Goal: Task Accomplishment & Management: Manage account settings

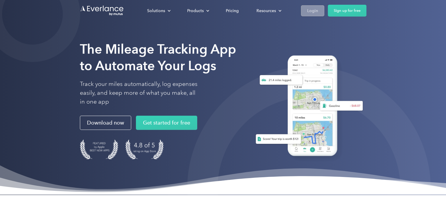
click at [312, 13] on div "Login" at bounding box center [312, 10] width 11 height 7
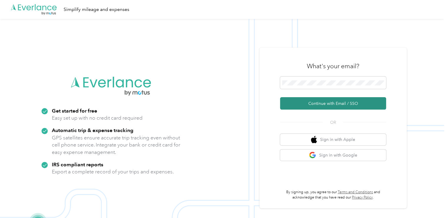
click at [336, 105] on button "Continue with Email / SSO" at bounding box center [333, 103] width 106 height 12
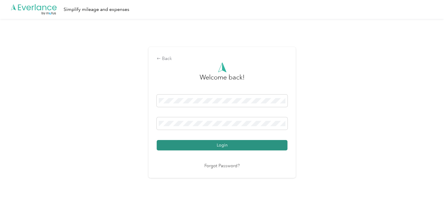
click at [207, 144] on button "Login" at bounding box center [222, 145] width 131 height 10
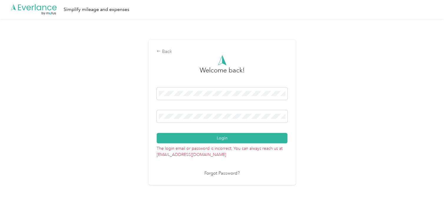
click at [228, 173] on link "Forgot Password?" at bounding box center [222, 173] width 35 height 7
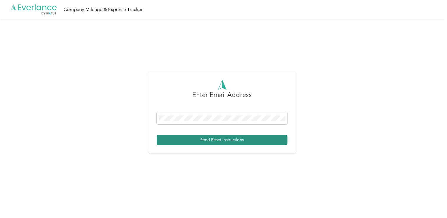
click at [212, 138] on button "Send Reset Instructions" at bounding box center [222, 139] width 131 height 10
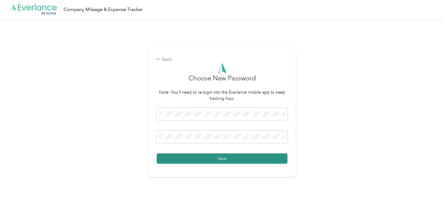
click at [224, 155] on button "Save" at bounding box center [222, 158] width 131 height 10
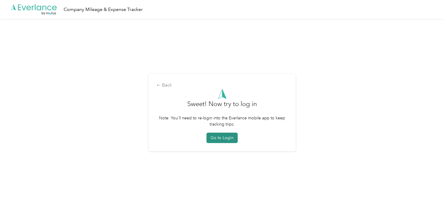
click at [223, 139] on button "Go to Login" at bounding box center [222, 137] width 31 height 10
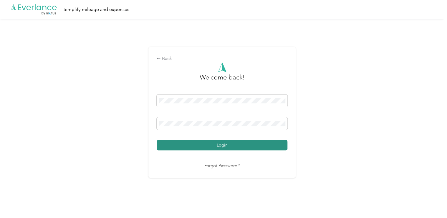
click at [216, 144] on button "Login" at bounding box center [222, 145] width 131 height 10
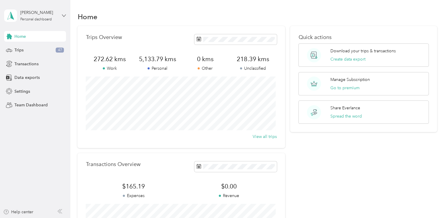
click at [63, 15] on icon at bounding box center [64, 15] width 4 height 2
click at [23, 156] on aside "Gourab Chakraborty Personal dashboard Home Trips 47 Transactions Data exports S…" at bounding box center [35, 109] width 70 height 218
click at [21, 88] on span "Settings" at bounding box center [22, 91] width 16 height 6
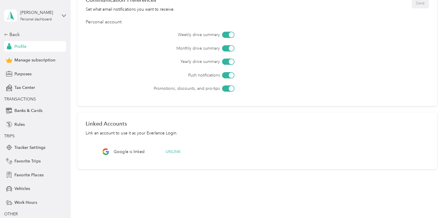
scroll to position [206, 0]
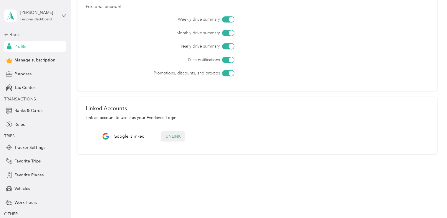
click at [174, 135] on button "Unlink" at bounding box center [173, 136] width 24 height 10
click at [215, 121] on button "Yes" at bounding box center [216, 119] width 11 height 9
click at [348, 11] on icon at bounding box center [348, 11] width 2 height 2
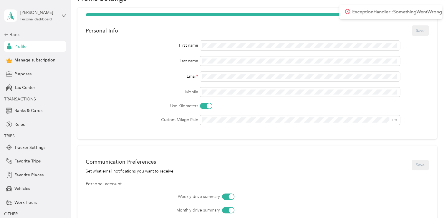
scroll to position [0, 0]
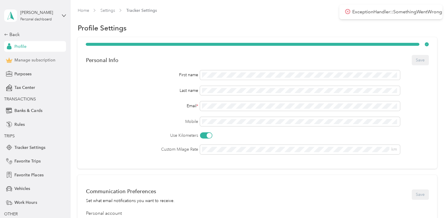
click at [35, 57] on span "Manage subscription" at bounding box center [34, 60] width 41 height 6
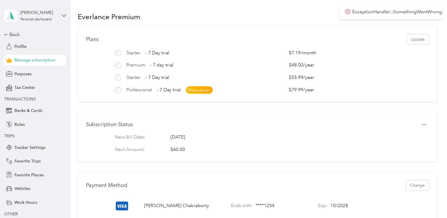
click at [347, 11] on icon at bounding box center [348, 11] width 2 height 2
click at [286, 25] on section "Everlance Premium Plans Update Starter - 7 Day trial $7.19 / month Premium - 7 …" at bounding box center [258, 172] width 360 height 325
click at [424, 126] on icon "button" at bounding box center [424, 124] width 4 height 4
click at [411, 139] on span "Set to cancel" at bounding box center [411, 139] width 24 height 6
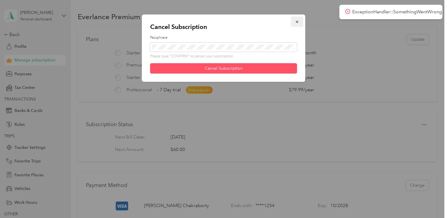
click at [297, 21] on icon "button" at bounding box center [297, 22] width 2 height 2
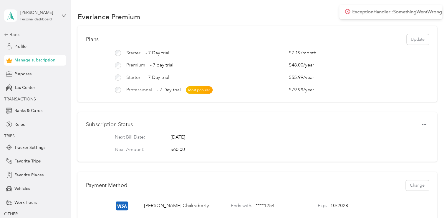
scroll to position [27, 0]
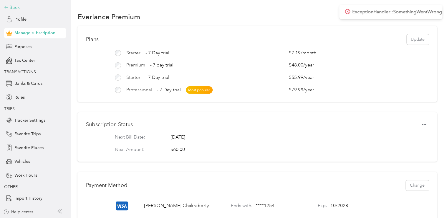
click at [5, 6] on icon at bounding box center [6, 7] width 4 height 4
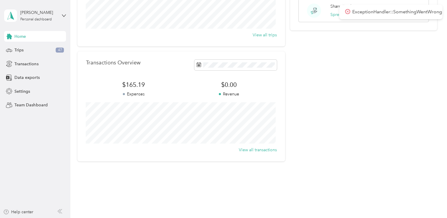
scroll to position [106, 0]
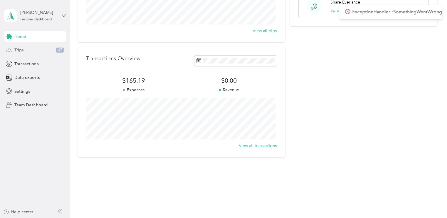
click at [21, 48] on span "Trips" at bounding box center [18, 50] width 9 height 6
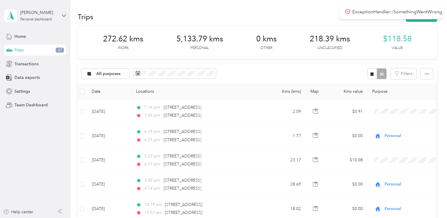
click at [329, 48] on p "Unclassified" at bounding box center [330, 47] width 25 height 5
click at [403, 74] on button "Filters" at bounding box center [404, 73] width 26 height 11
click at [319, 70] on div "All purposes Filters" at bounding box center [258, 73] width 360 height 19
click at [380, 73] on div at bounding box center [377, 73] width 19 height 11
click at [370, 72] on icon "button" at bounding box center [372, 74] width 4 height 4
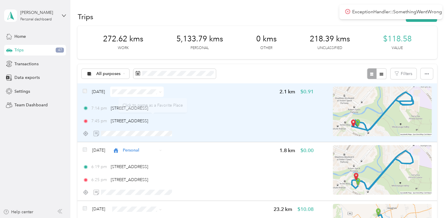
click at [162, 92] on span at bounding box center [159, 91] width 5 height 6
click at [164, 93] on span at bounding box center [137, 91] width 54 height 10
click at [161, 92] on icon at bounding box center [160, 91] width 2 height 1
click at [139, 113] on li "Personal" at bounding box center [146, 112] width 54 height 10
click at [405, 72] on button "Filters" at bounding box center [404, 73] width 26 height 11
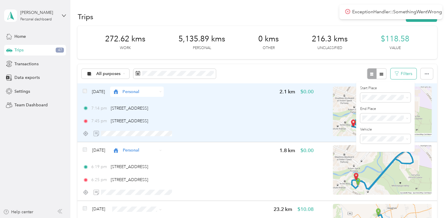
click at [404, 73] on button "Filters" at bounding box center [404, 73] width 26 height 11
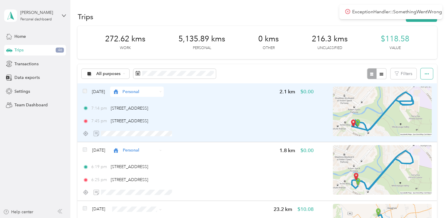
click at [428, 73] on button "button" at bounding box center [427, 73] width 12 height 11
click at [336, 72] on div "All purposes Filters" at bounding box center [258, 73] width 360 height 19
click at [407, 73] on button "Filters" at bounding box center [404, 73] width 26 height 11
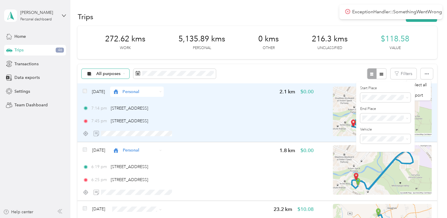
click at [124, 75] on icon at bounding box center [124, 73] width 2 height 2
click at [110, 95] on span "Unclassified" at bounding box center [110, 94] width 29 height 6
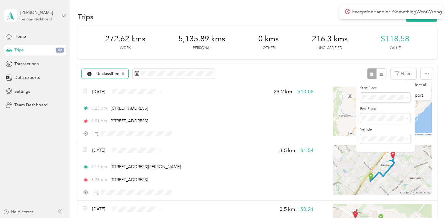
click at [302, 73] on div "Unclassified Filters" at bounding box center [258, 73] width 360 height 19
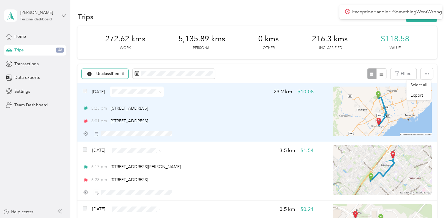
click at [162, 91] on icon at bounding box center [160, 91] width 3 height 3
click at [145, 112] on span "Personal" at bounding box center [151, 111] width 35 height 6
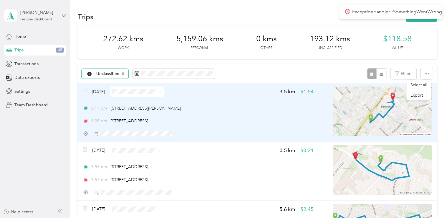
click at [162, 91] on icon at bounding box center [160, 91] width 3 height 3
click at [147, 112] on span "Personal" at bounding box center [153, 111] width 35 height 6
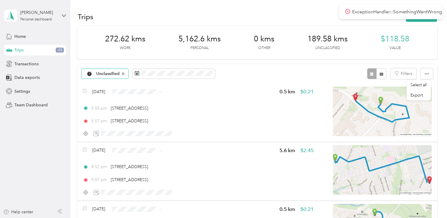
click at [140, 111] on span "Personal" at bounding box center [153, 112] width 35 height 6
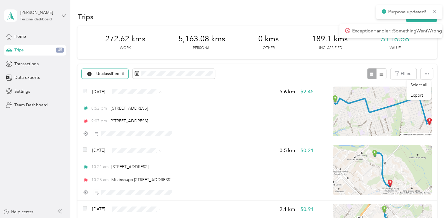
click at [139, 111] on span "Personal" at bounding box center [153, 112] width 35 height 6
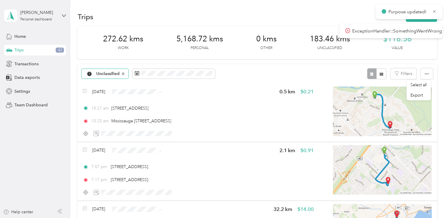
click at [141, 112] on span "Personal" at bounding box center [153, 112] width 35 height 6
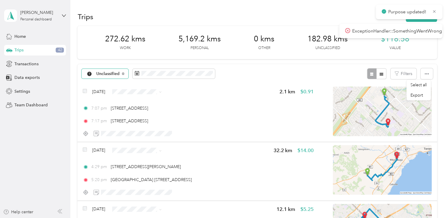
click at [137, 113] on span "Personal" at bounding box center [153, 112] width 35 height 6
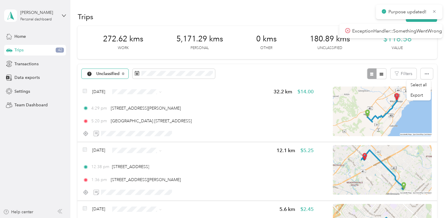
click at [134, 111] on span "Personal" at bounding box center [148, 111] width 45 height 6
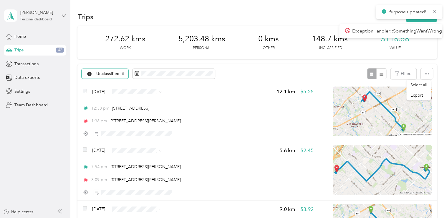
click at [140, 111] on span "Personal" at bounding box center [153, 112] width 35 height 6
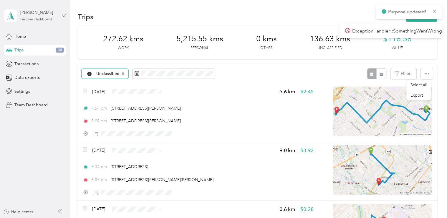
click at [137, 115] on li "Personal" at bounding box center [149, 112] width 54 height 10
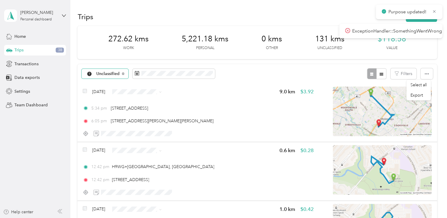
click at [137, 113] on span "Personal" at bounding box center [153, 112] width 35 height 6
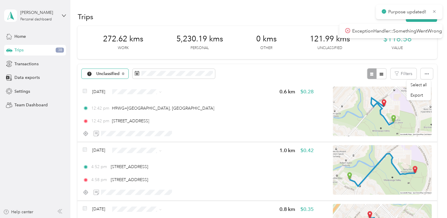
click at [138, 113] on span "Personal" at bounding box center [153, 111] width 35 height 6
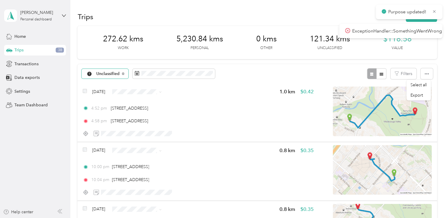
click at [138, 110] on span "Personal" at bounding box center [153, 112] width 35 height 6
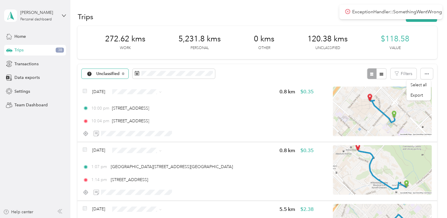
click at [141, 112] on span "Personal" at bounding box center [154, 111] width 35 height 6
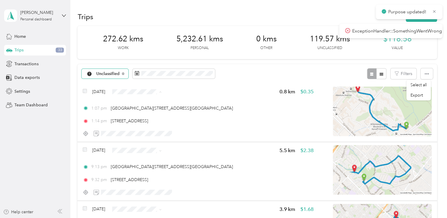
click at [140, 111] on span "Personal" at bounding box center [154, 112] width 35 height 6
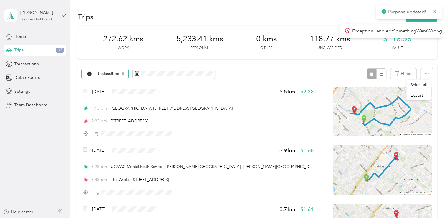
click at [138, 111] on span "Personal" at bounding box center [154, 112] width 35 height 6
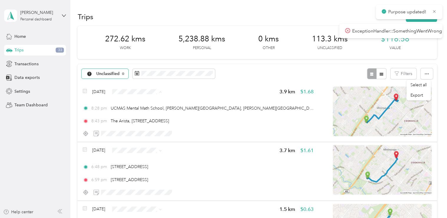
click at [140, 110] on span "Personal" at bounding box center [154, 112] width 35 height 6
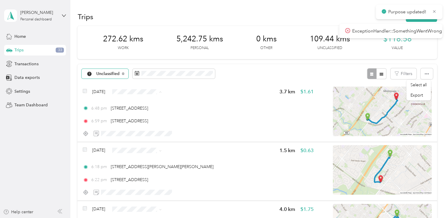
click at [141, 112] on span "Personal" at bounding box center [154, 112] width 35 height 6
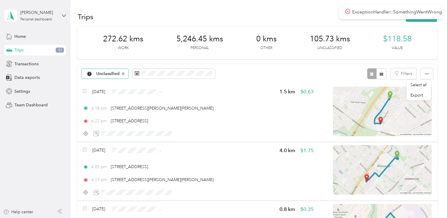
click at [136, 115] on li "Personal" at bounding box center [149, 111] width 54 height 10
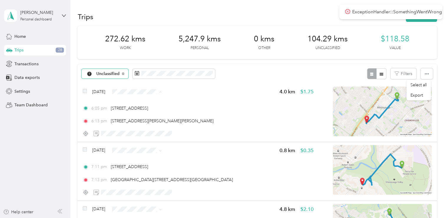
click at [139, 111] on span "Personal" at bounding box center [154, 112] width 35 height 6
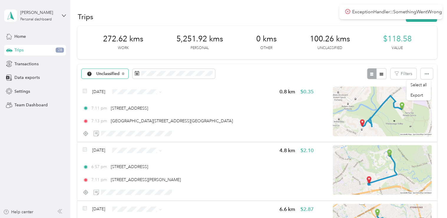
click at [142, 111] on span "Personal" at bounding box center [154, 111] width 35 height 6
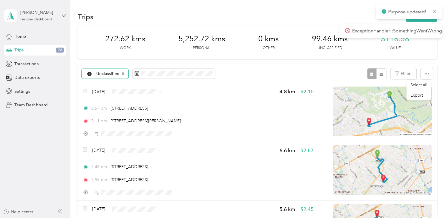
click at [139, 111] on span "Personal" at bounding box center [154, 112] width 35 height 6
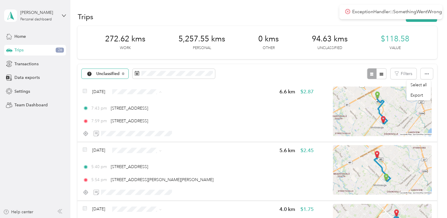
click at [140, 112] on span "Personal" at bounding box center [154, 112] width 35 height 6
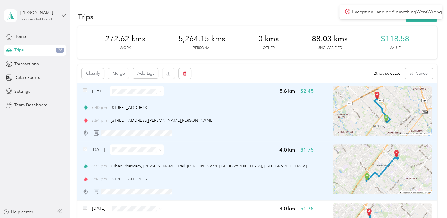
click at [154, 109] on span "Personal" at bounding box center [154, 111] width 35 height 6
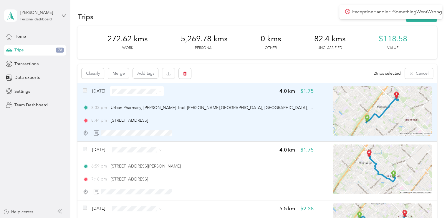
click at [148, 111] on span "Personal" at bounding box center [154, 112] width 35 height 6
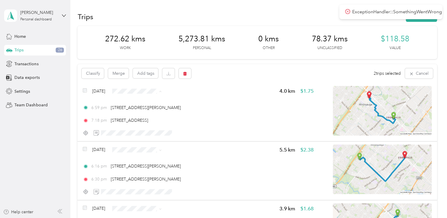
click at [138, 110] on span "Personal" at bounding box center [154, 112] width 35 height 6
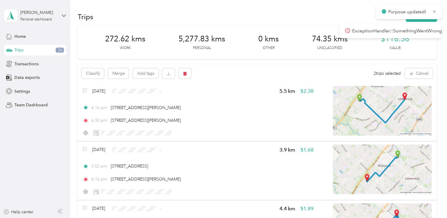
click at [136, 111] on span "Personal" at bounding box center [148, 112] width 45 height 6
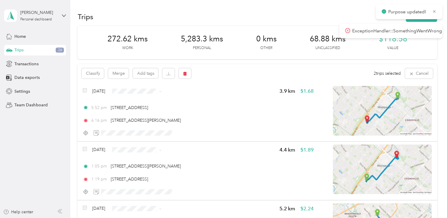
click at [137, 110] on span "Personal" at bounding box center [154, 112] width 35 height 6
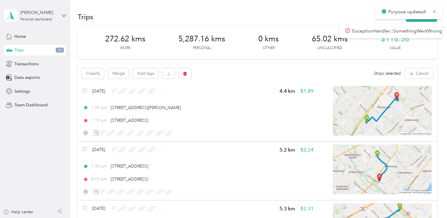
click at [138, 111] on span "Personal" at bounding box center [154, 112] width 35 height 6
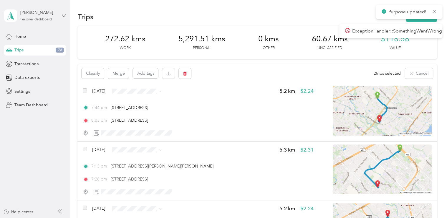
click at [135, 110] on span "Personal" at bounding box center [148, 110] width 45 height 6
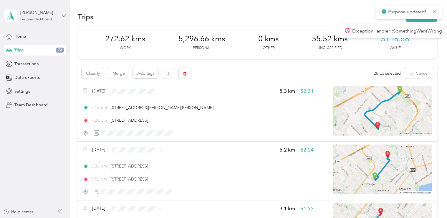
click at [136, 110] on span "Personal" at bounding box center [153, 112] width 35 height 6
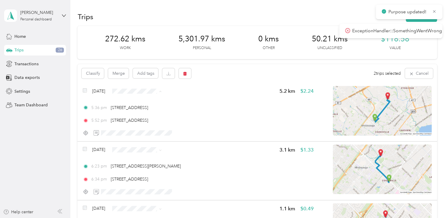
click at [135, 111] on span "Personal" at bounding box center [148, 112] width 45 height 6
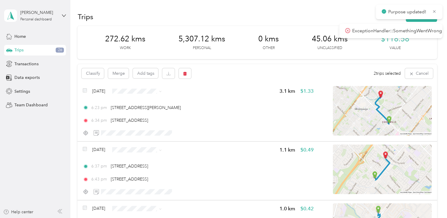
click at [136, 110] on span "Personal" at bounding box center [153, 110] width 35 height 6
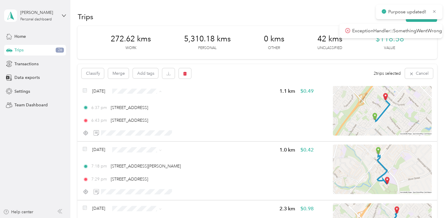
click at [135, 109] on span "Personal" at bounding box center [151, 112] width 35 height 6
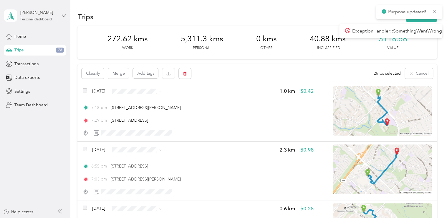
click at [137, 111] on span "Personal" at bounding box center [153, 112] width 35 height 6
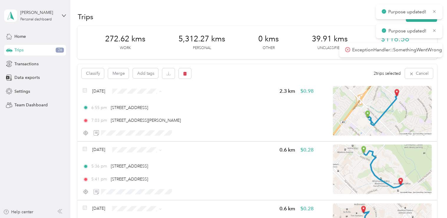
click at [139, 110] on span "Personal" at bounding box center [153, 112] width 35 height 6
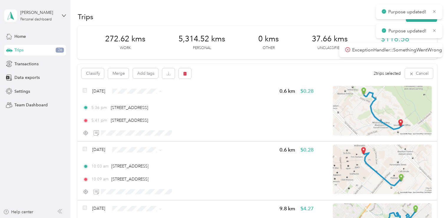
click at [138, 111] on span "Personal" at bounding box center [153, 112] width 35 height 6
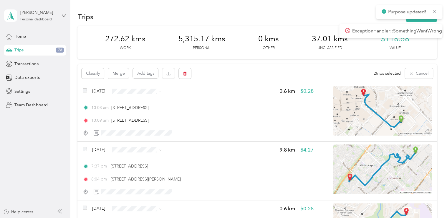
click at [140, 112] on span "Personal" at bounding box center [153, 112] width 35 height 6
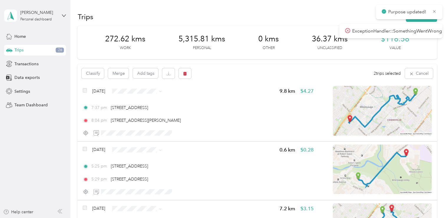
click at [140, 110] on span "Personal" at bounding box center [153, 112] width 35 height 6
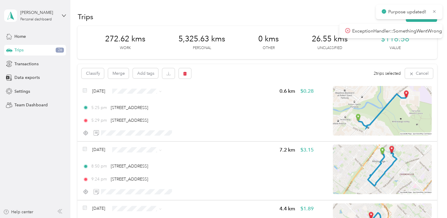
click at [138, 111] on span "Personal" at bounding box center [153, 110] width 35 height 6
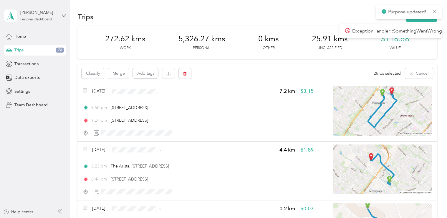
click at [139, 111] on span "Personal" at bounding box center [153, 112] width 35 height 6
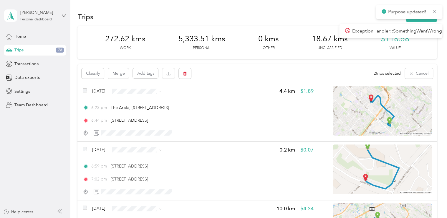
click at [139, 111] on span "Personal" at bounding box center [153, 112] width 35 height 6
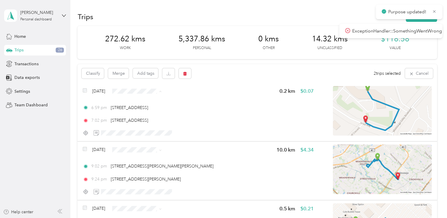
click at [139, 109] on span "Personal" at bounding box center [153, 112] width 35 height 6
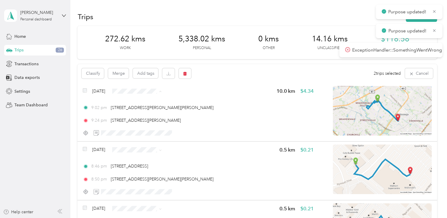
click at [138, 109] on span "Personal" at bounding box center [153, 112] width 35 height 6
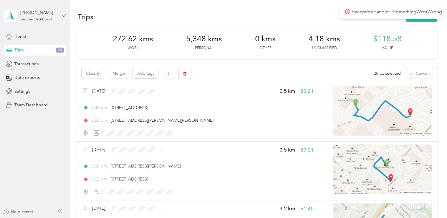
click at [138, 112] on span "Personal" at bounding box center [153, 112] width 35 height 6
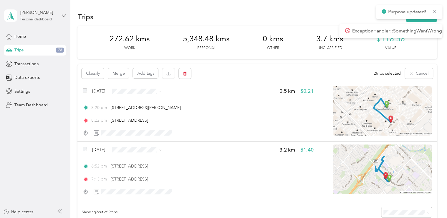
click at [137, 110] on span "Personal" at bounding box center [153, 112] width 35 height 6
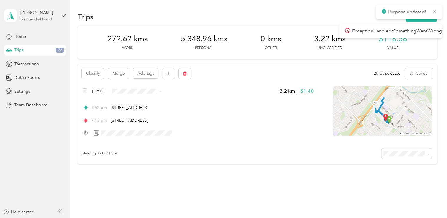
click at [138, 110] on span "Personal" at bounding box center [151, 112] width 35 height 6
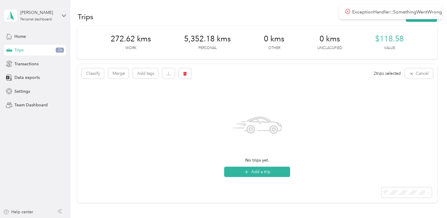
click at [60, 50] on span "26" at bounding box center [60, 49] width 8 height 5
click at [21, 50] on span "Trips" at bounding box center [18, 50] width 9 height 6
click at [424, 73] on button "Cancel" at bounding box center [419, 73] width 28 height 10
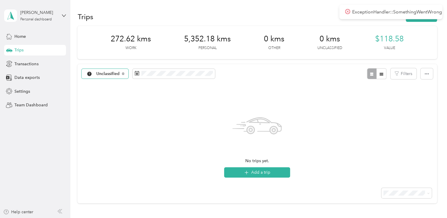
click at [118, 73] on span "Unclassified" at bounding box center [108, 74] width 24 height 4
click at [111, 86] on li "All purposes" at bounding box center [106, 84] width 49 height 10
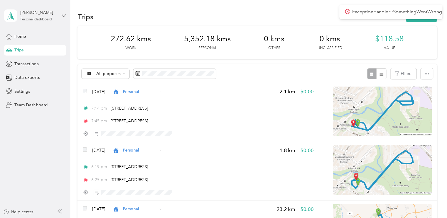
click at [348, 11] on icon at bounding box center [348, 11] width 2 height 2
click at [15, 38] on span "Home" at bounding box center [19, 36] width 11 height 6
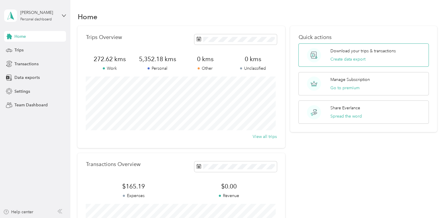
click at [347, 51] on p "Download your trips & transactions" at bounding box center [363, 51] width 65 height 6
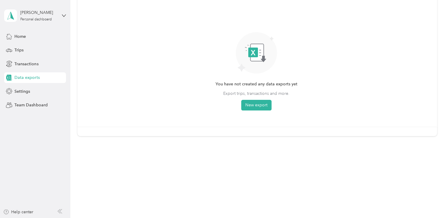
scroll to position [16, 0]
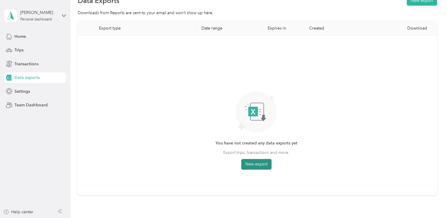
click at [260, 162] on button "New export" at bounding box center [256, 164] width 30 height 11
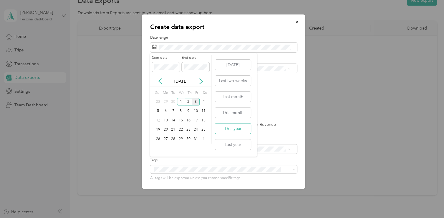
click at [229, 130] on button "This year" at bounding box center [233, 128] width 36 height 10
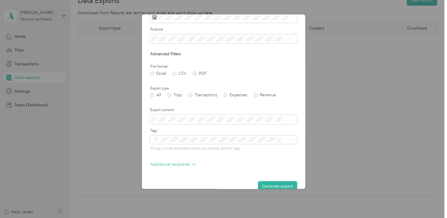
scroll to position [40, 0]
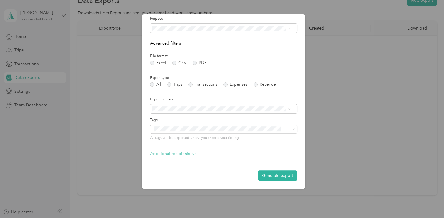
click at [193, 152] on icon at bounding box center [194, 153] width 4 height 4
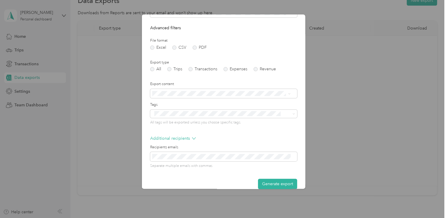
scroll to position [64, 0]
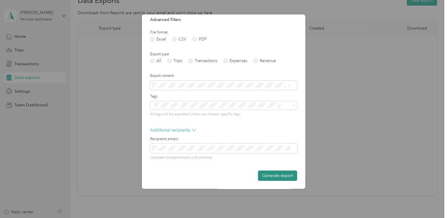
click at [278, 174] on button "Generate export" at bounding box center [277, 175] width 39 height 10
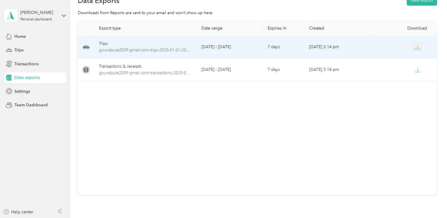
click at [416, 47] on icon "button" at bounding box center [417, 47] width 5 height 5
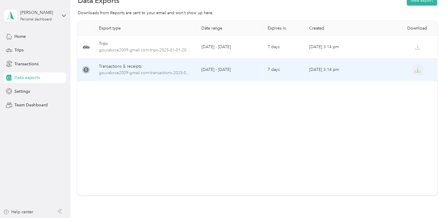
click at [417, 70] on icon "button" at bounding box center [418, 69] width 2 height 4
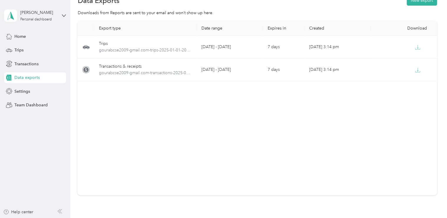
click at [345, 111] on div "Export type Date range Expires in Created Download Trips gourabcse2009-gmail.co…" at bounding box center [258, 108] width 360 height 174
click at [21, 105] on span "Team Dashboard" at bounding box center [30, 105] width 33 height 6
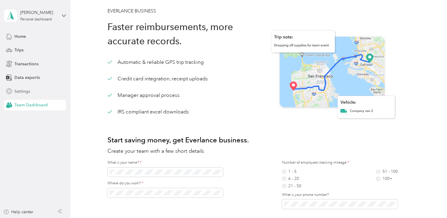
click at [15, 89] on span "Settings" at bounding box center [22, 91] width 16 height 6
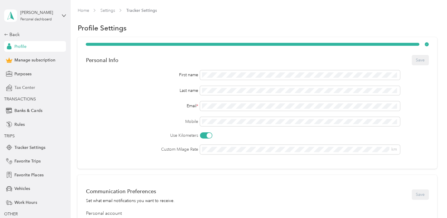
scroll to position [27, 0]
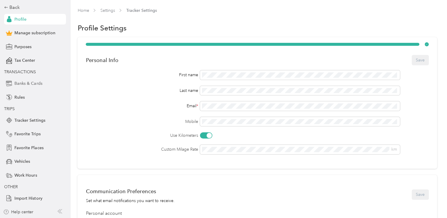
click at [19, 84] on span "Banks & Cards" at bounding box center [28, 83] width 28 height 6
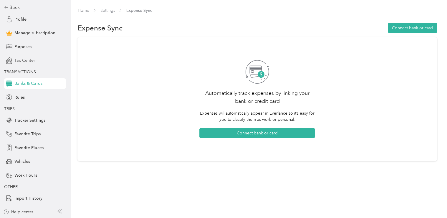
click at [20, 60] on span "Tax Center" at bounding box center [24, 60] width 21 height 6
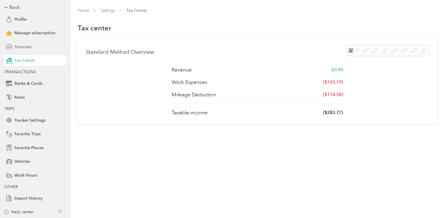
click at [19, 47] on span "Purposes" at bounding box center [22, 47] width 17 height 6
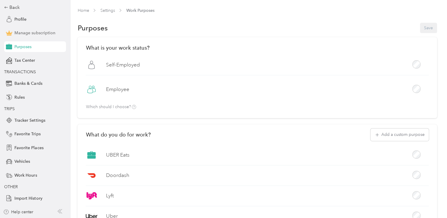
click at [24, 34] on span "Manage subscription" at bounding box center [34, 33] width 41 height 6
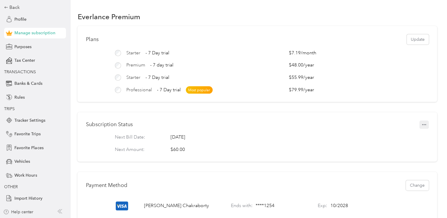
click at [422, 126] on icon "button" at bounding box center [424, 124] width 4 height 4
click at [409, 137] on span "Set to cancel" at bounding box center [411, 139] width 24 height 6
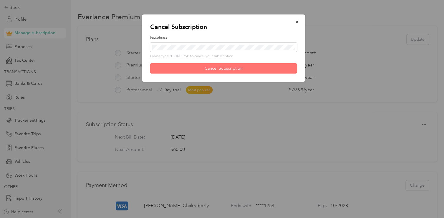
click at [217, 69] on button "Cancel Subscription" at bounding box center [223, 68] width 147 height 10
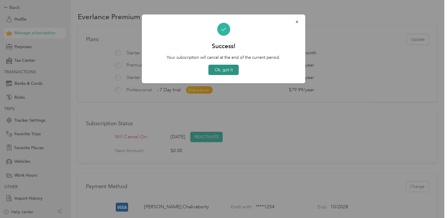
click at [227, 70] on button "Ok, got it" at bounding box center [224, 70] width 30 height 10
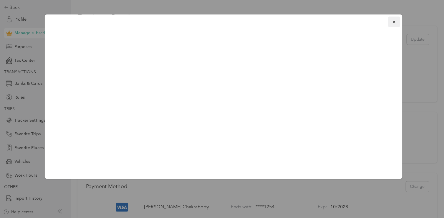
click at [395, 21] on icon "button" at bounding box center [394, 22] width 4 height 4
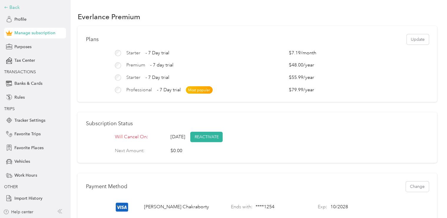
click at [5, 8] on icon at bounding box center [6, 7] width 4 height 4
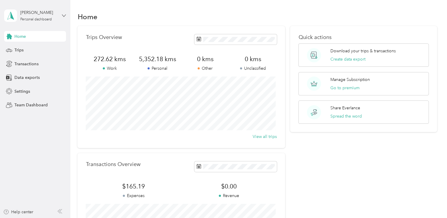
click at [63, 15] on icon at bounding box center [64, 15] width 4 height 2
click at [23, 48] on div "Log out" at bounding box center [20, 48] width 23 height 6
